Goal: Communication & Community: Answer question/provide support

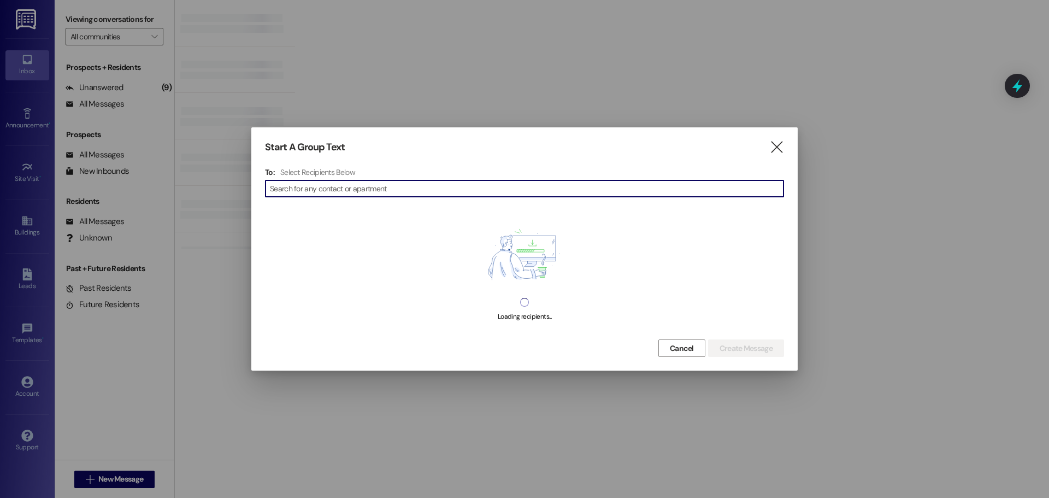
click at [335, 116] on div "Start A Group Text  To: Select Recipients Below  Loading recipients... Cancel…" at bounding box center [524, 248] width 546 height 243
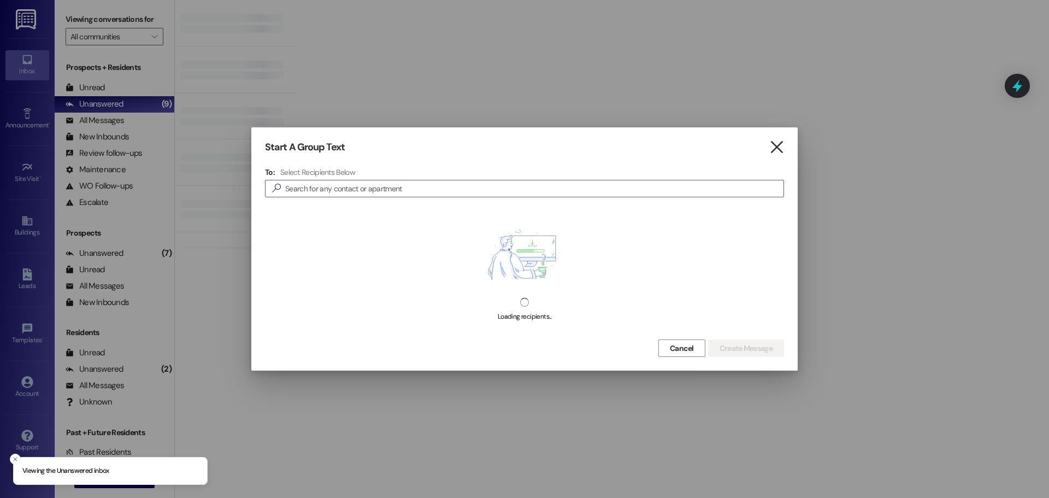
click at [335, 116] on icon "" at bounding box center [776, 147] width 15 height 11
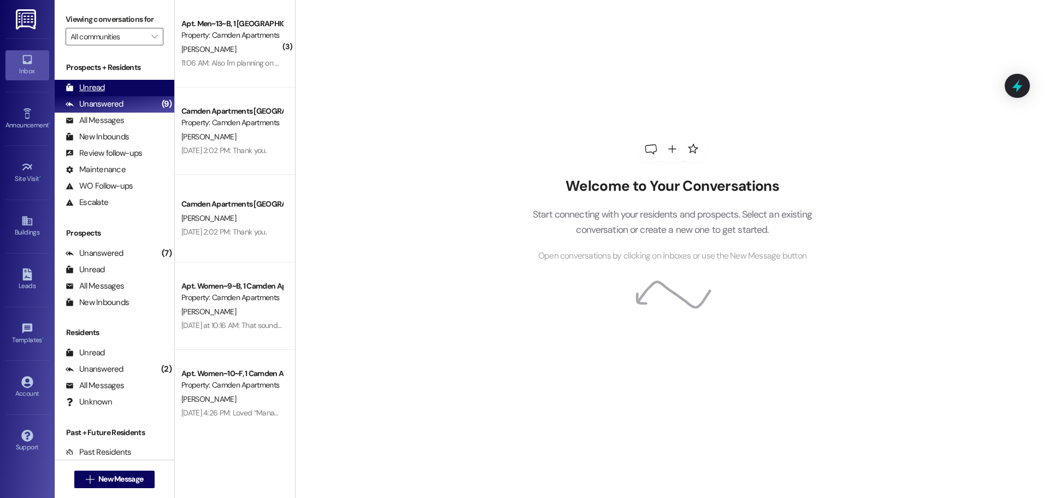
click at [79, 88] on div "Unread" at bounding box center [85, 87] width 39 height 11
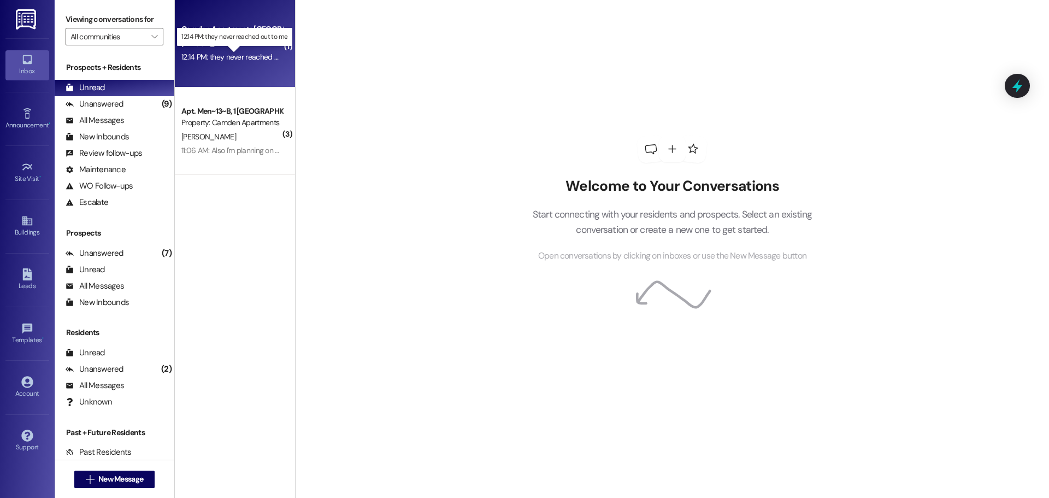
click at [221, 56] on div "12:14 PM: they never reached out to me 12:14 PM: they never reached out to me" at bounding box center [242, 57] width 123 height 10
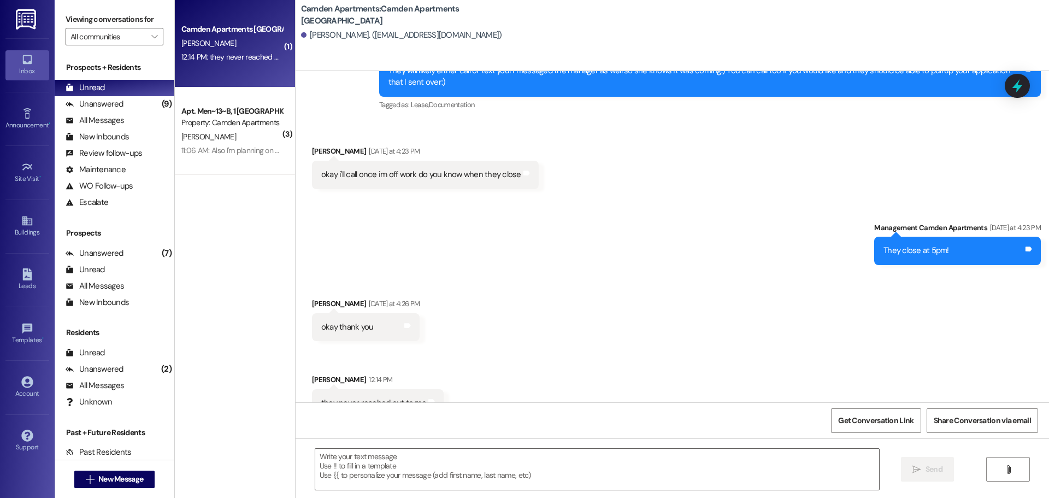
scroll to position [611, 0]
click at [335, 116] on textarea at bounding box center [597, 469] width 564 height 41
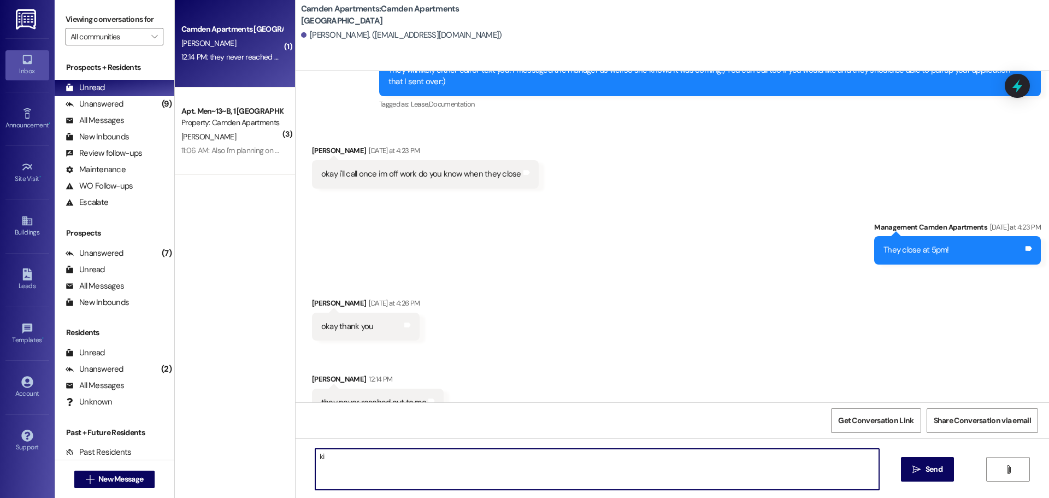
type textarea "k"
drag, startPoint x: 623, startPoint y: 455, endPoint x: 575, endPoint y: 462, distance: 48.7
click at [335, 116] on textarea "Hi [PERSON_NAME]! If I was you, I would maybe try calling them! If they don't a…" at bounding box center [597, 469] width 564 height 41
type textarea "Hi [PERSON_NAME]! If I was you, I would maybe try calling them! If they don't a…"
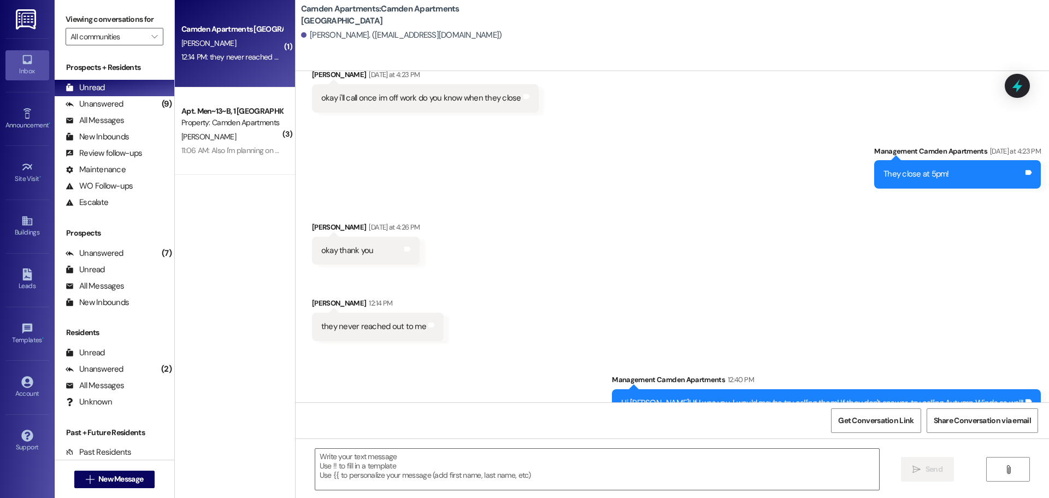
scroll to position [762, 0]
